Goal: Task Accomplishment & Management: Manage account settings

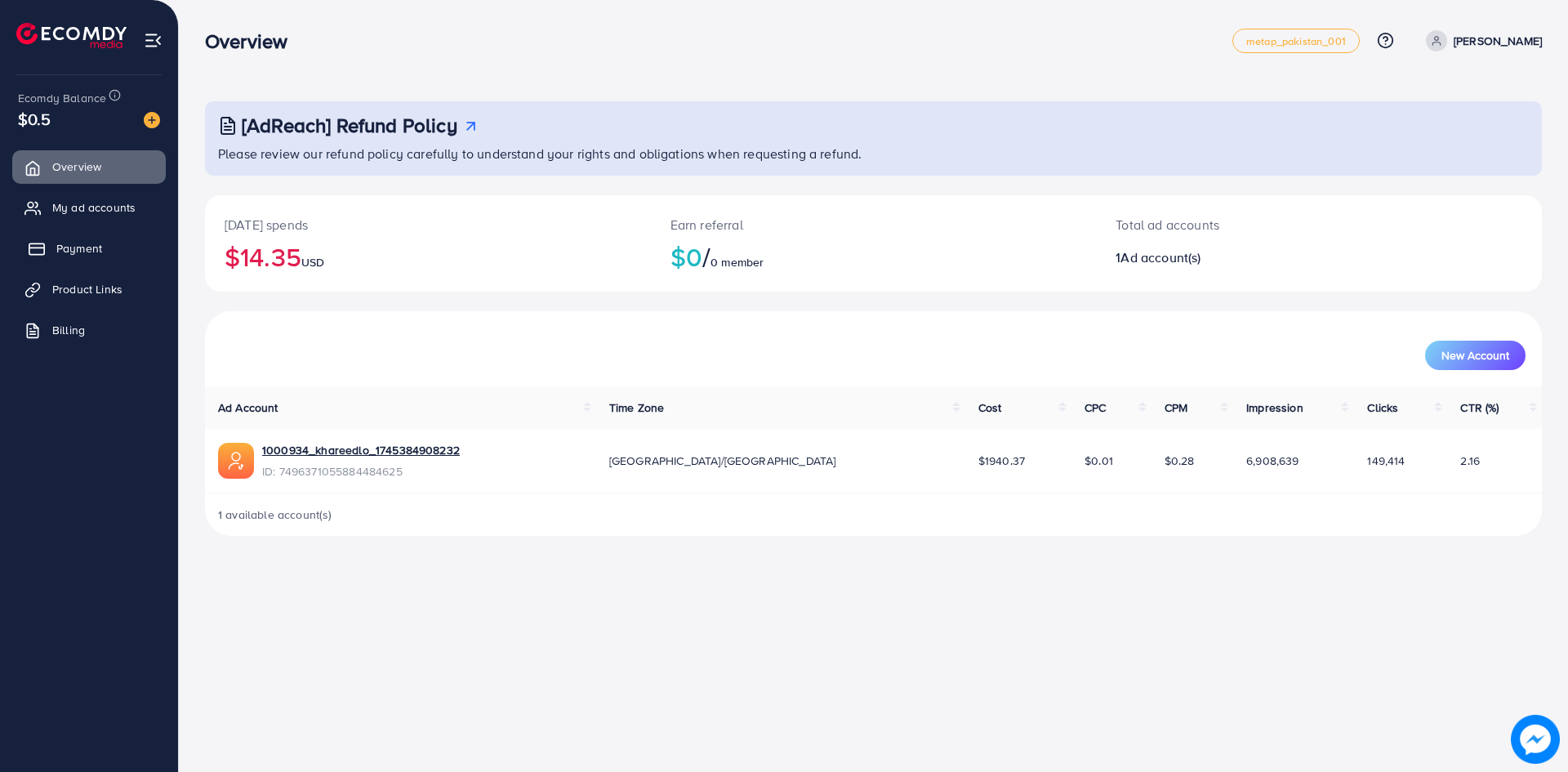
click at [72, 250] on span "Payment" at bounding box center [79, 247] width 46 height 16
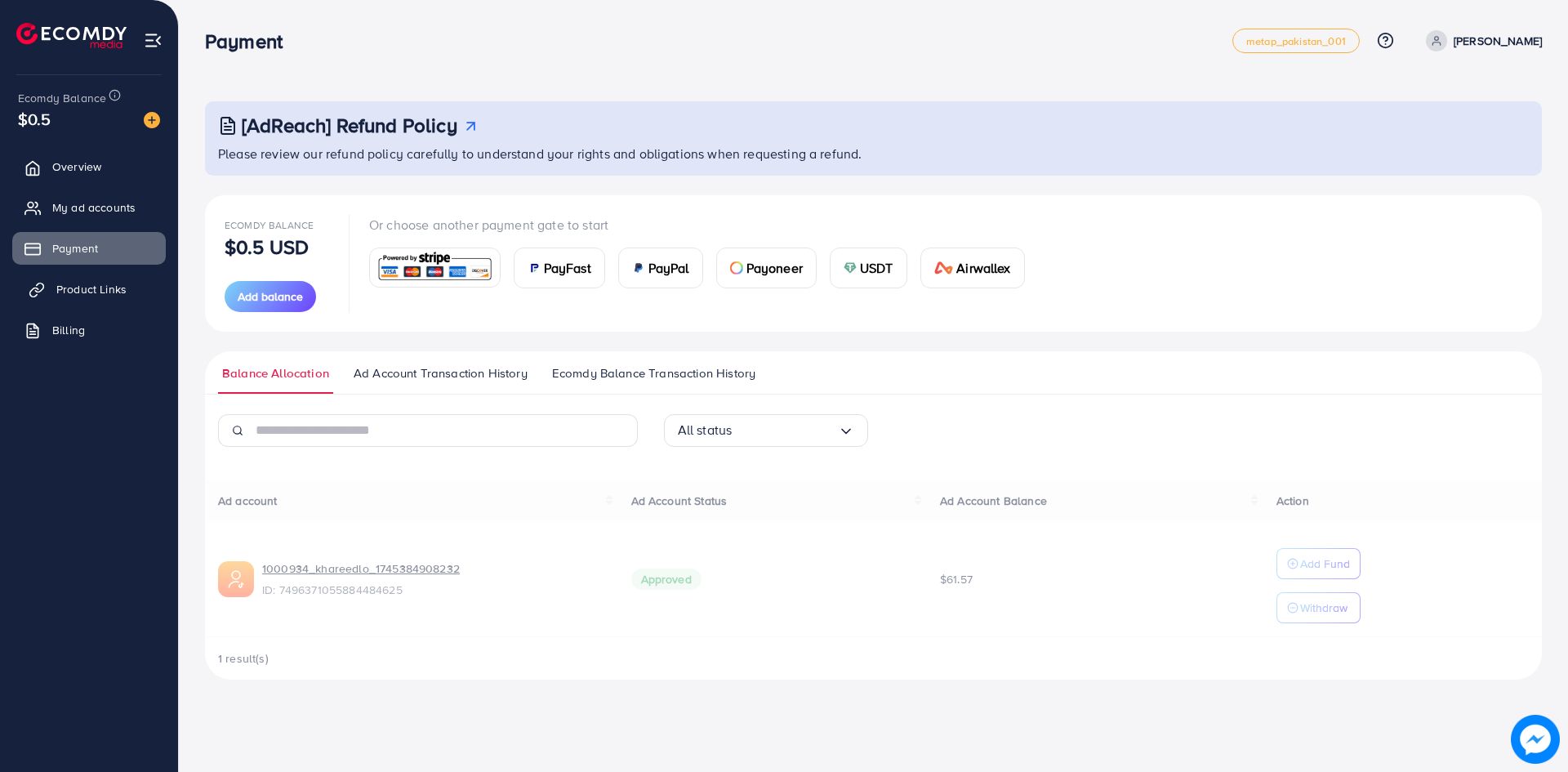
click at [87, 295] on span "Product Links" at bounding box center [91, 289] width 71 height 16
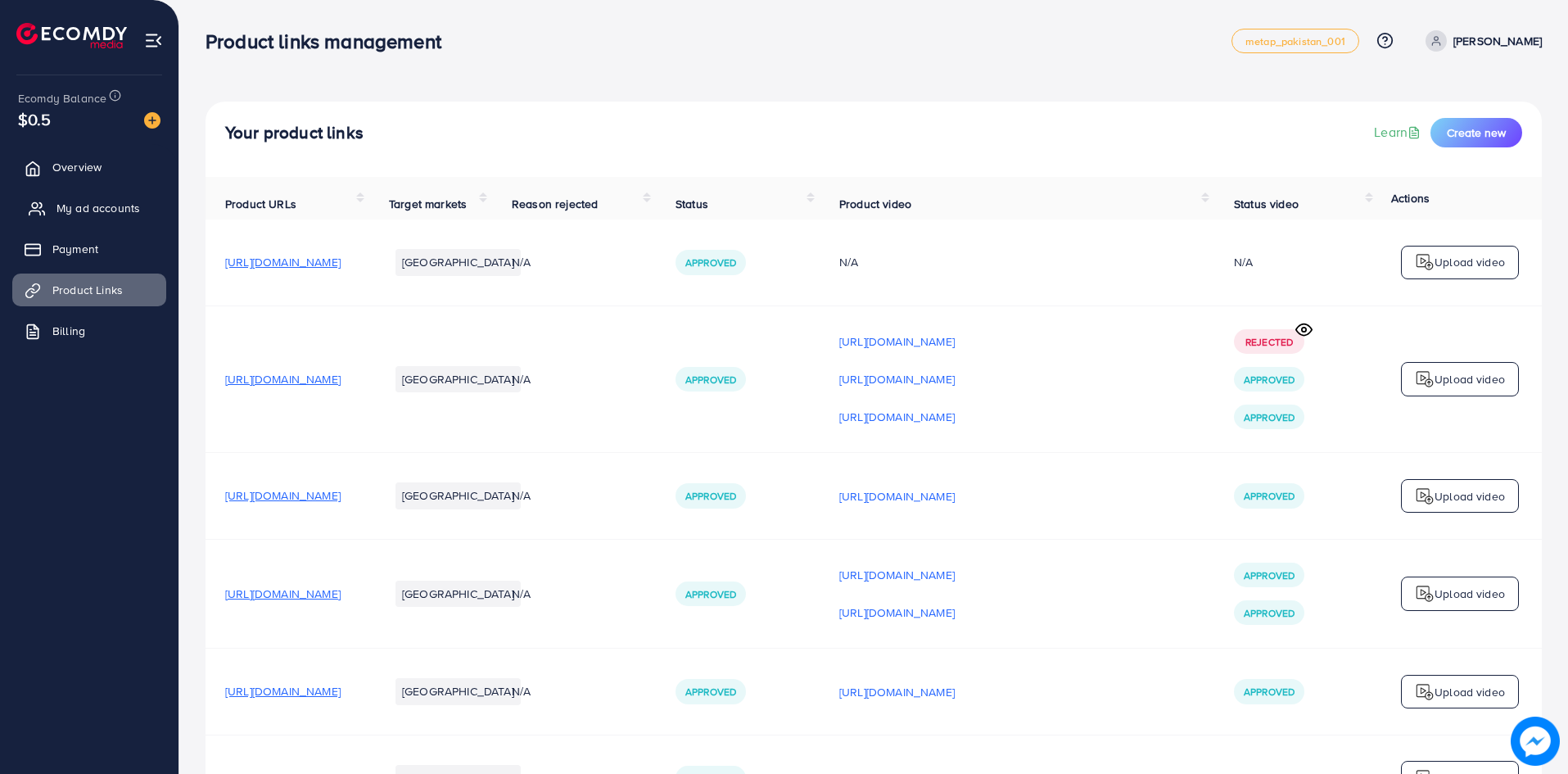
click at [85, 213] on span "My ad accounts" at bounding box center [98, 207] width 84 height 16
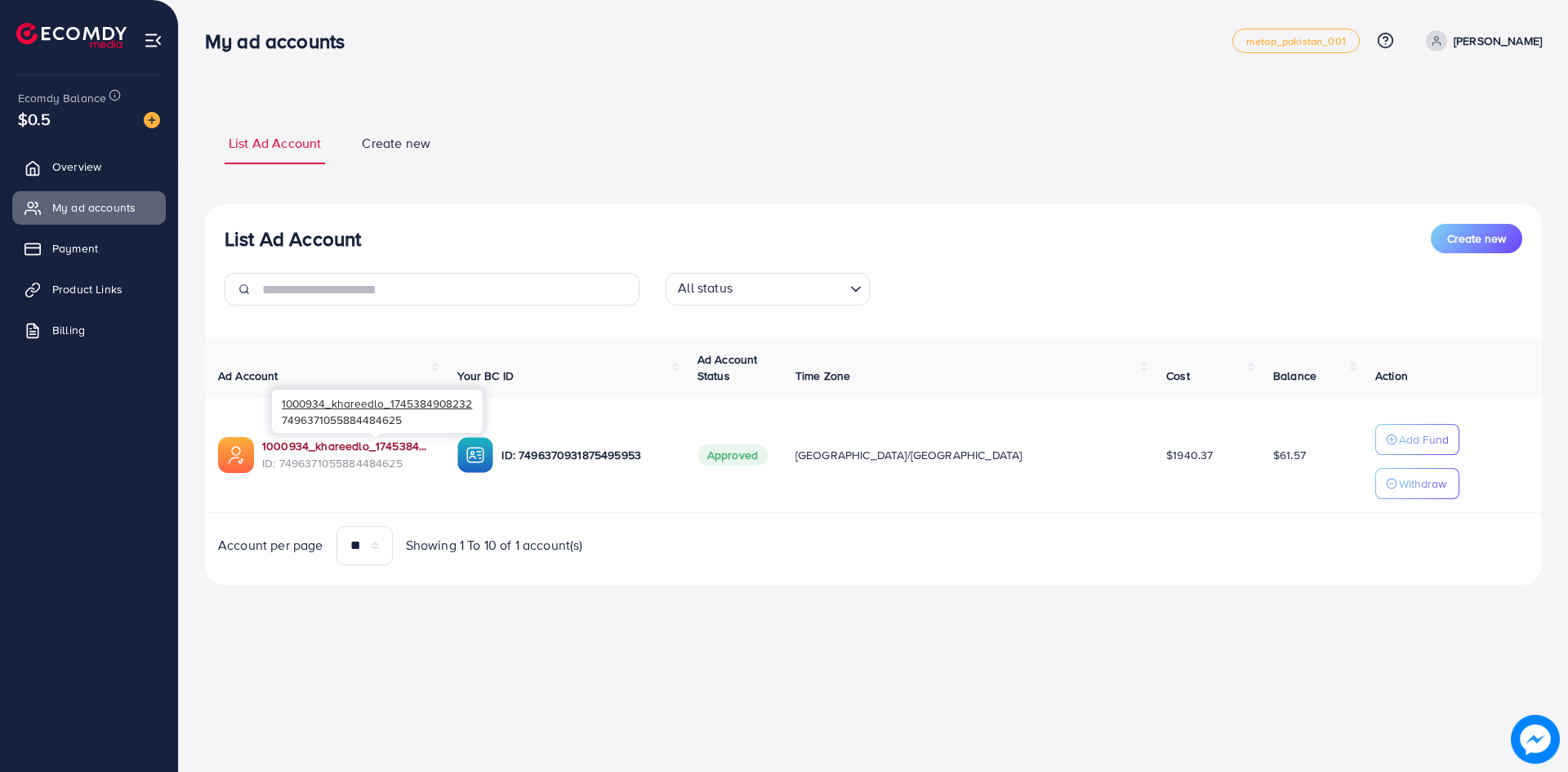
click at [333, 449] on link "1000934_khareedlo_1745384908232" at bounding box center [347, 445] width 169 height 16
